Goal: Information Seeking & Learning: Understand process/instructions

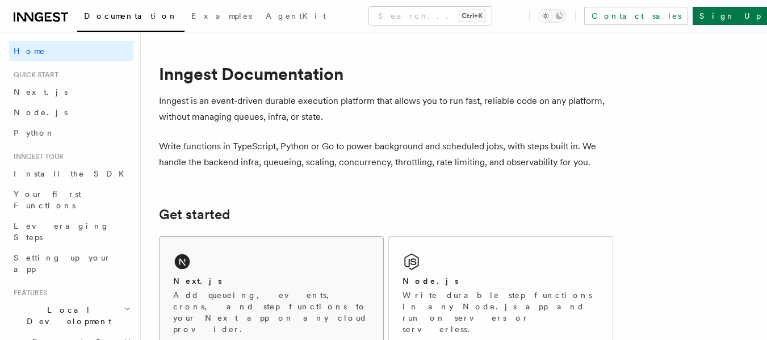
click at [302, 256] on div "Next.js Add queueing, events, crons, and step functions to your Next app on any…" at bounding box center [272, 293] width 224 height 112
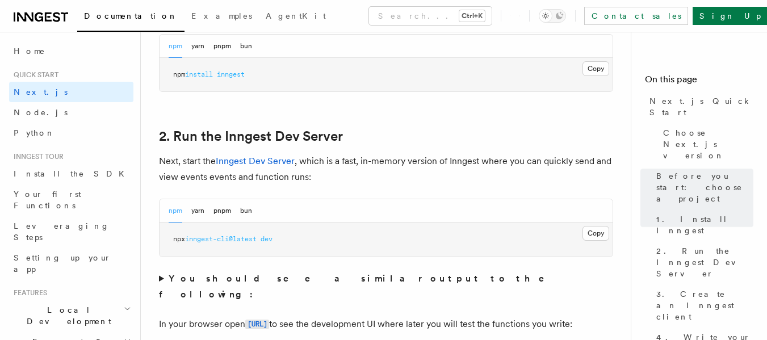
scroll to position [742, 0]
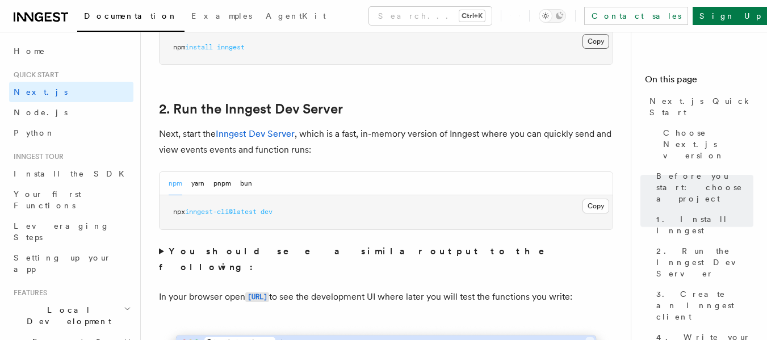
click at [590, 47] on button "Copy Copied" at bounding box center [596, 41] width 27 height 15
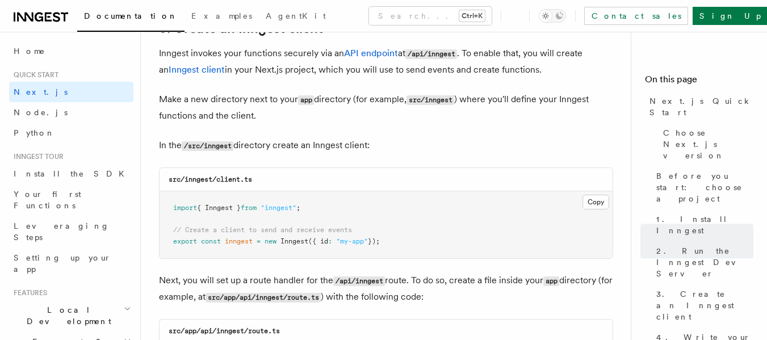
scroll to position [1380, 0]
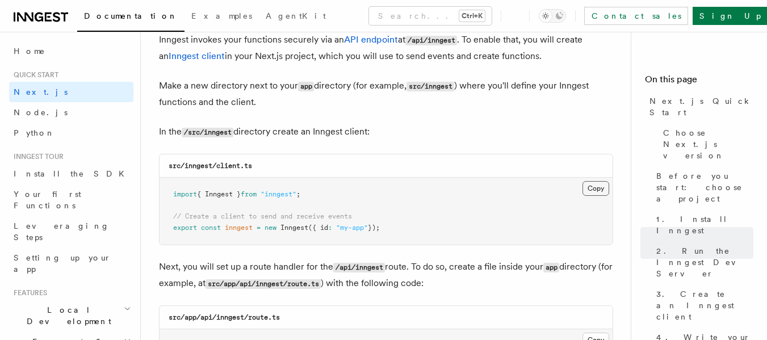
click at [602, 185] on button "Copy Copied" at bounding box center [596, 188] width 27 height 15
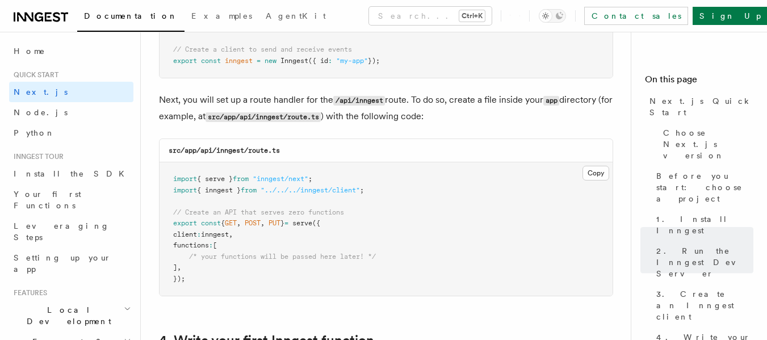
scroll to position [1562, 0]
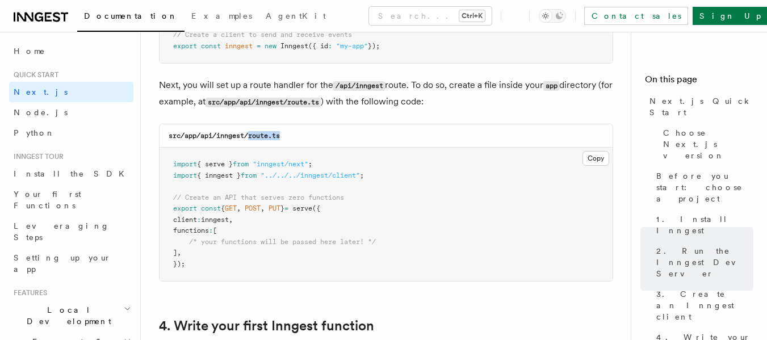
drag, startPoint x: 287, startPoint y: 140, endPoint x: 251, endPoint y: 144, distance: 36.5
click at [251, 144] on div "src/app/api/inngest/route.ts" at bounding box center [386, 135] width 453 height 23
copy code "route.ts"
click at [605, 156] on button "Copy Copied" at bounding box center [596, 158] width 27 height 15
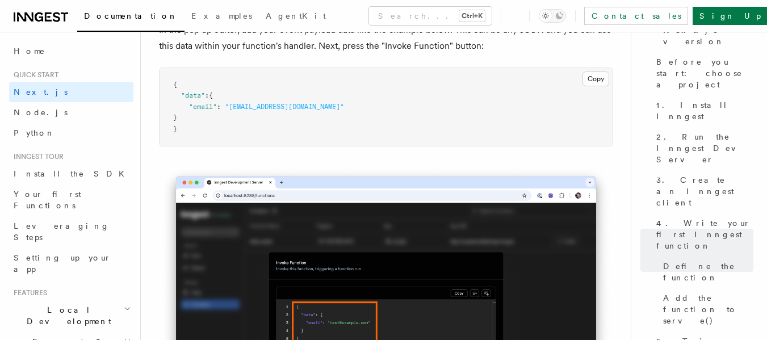
scroll to position [3408, 0]
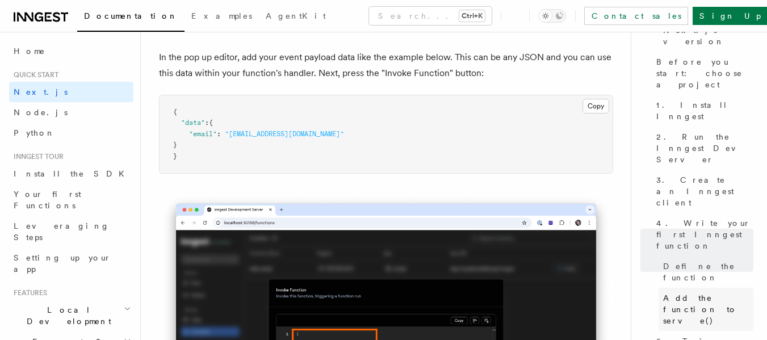
click at [713, 293] on span "Add the function to serve()" at bounding box center [708, 310] width 90 height 34
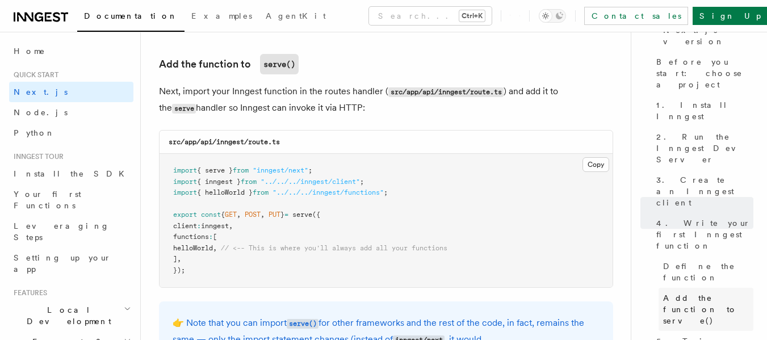
scroll to position [2233, 0]
click at [708, 261] on span "Define the function" at bounding box center [708, 272] width 90 height 23
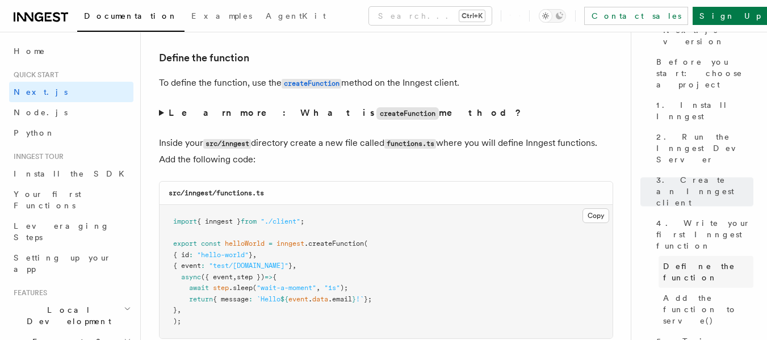
scroll to position [1922, 0]
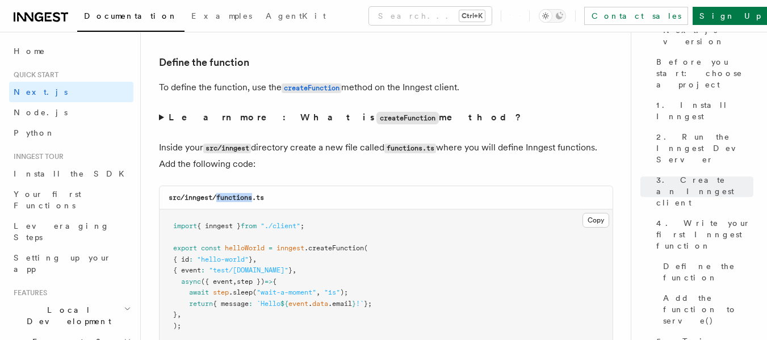
drag, startPoint x: 253, startPoint y: 196, endPoint x: 219, endPoint y: 197, distance: 34.7
click at [219, 197] on code "src/inngest/functions.ts" at bounding box center [216, 198] width 95 height 8
copy code "functions"
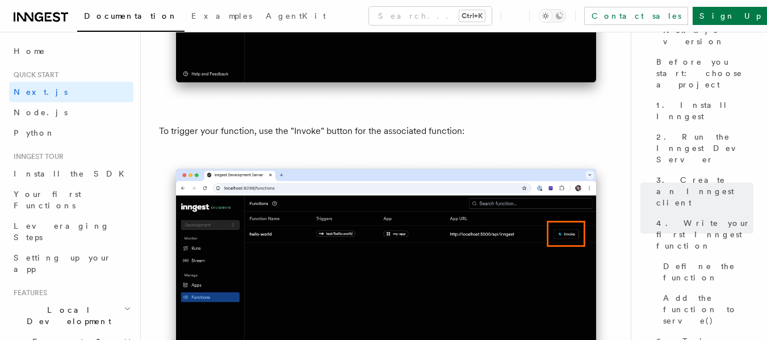
scroll to position [3227, 0]
